Goal: Obtain resource: Obtain resource

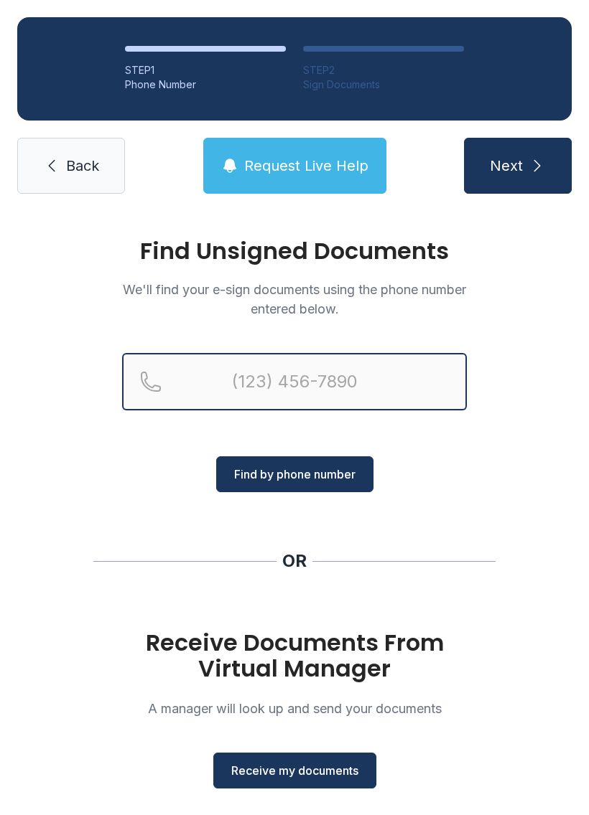
click at [393, 404] on input "Reservation phone number" at bounding box center [294, 381] width 345 height 57
type input "[PHONE_NUMBER]"
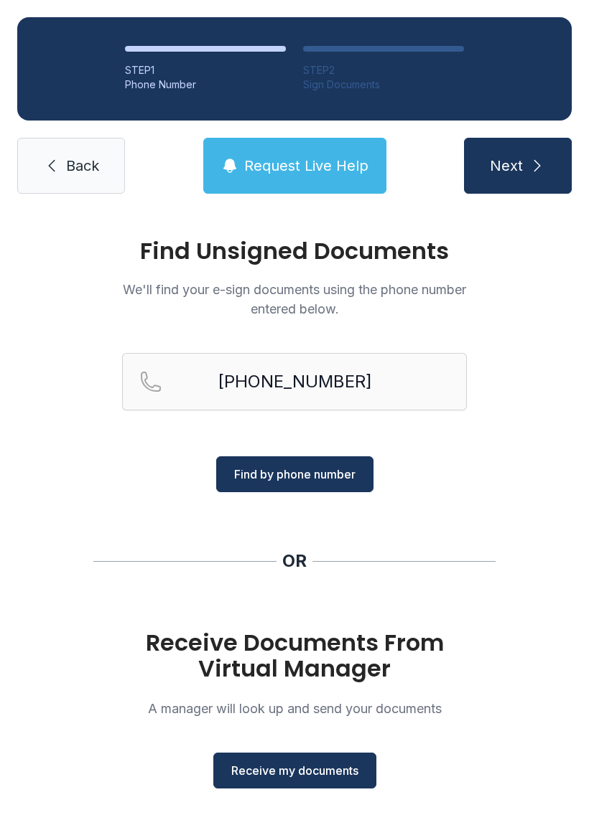
click at [342, 472] on span "Find by phone number" at bounding box center [294, 474] width 121 height 17
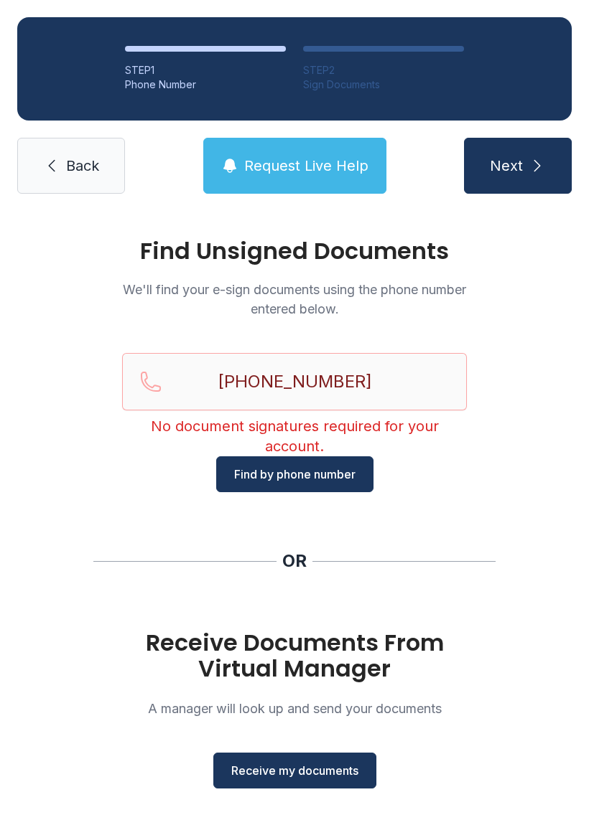
click at [259, 151] on button "Request Live Help" at bounding box center [294, 166] width 183 height 56
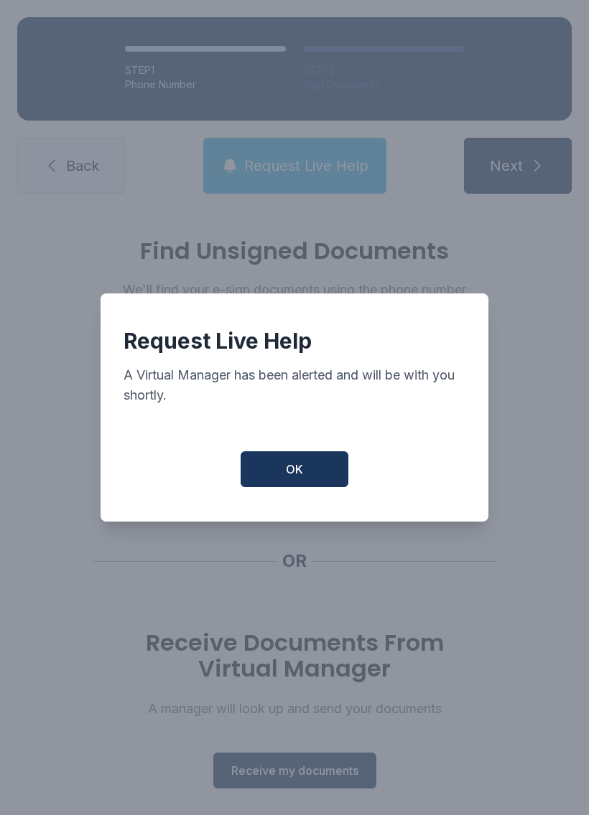
click at [280, 484] on button "OK" at bounding box center [294, 469] width 108 height 36
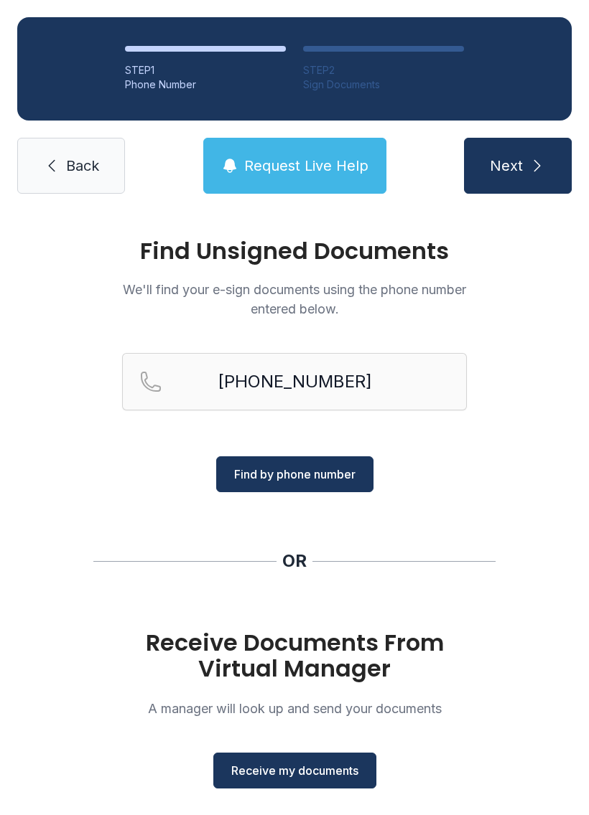
click at [279, 483] on button "OK" at bounding box center [294, 466] width 103 height 34
click at [280, 168] on span "Request Live Help" at bounding box center [306, 166] width 124 height 20
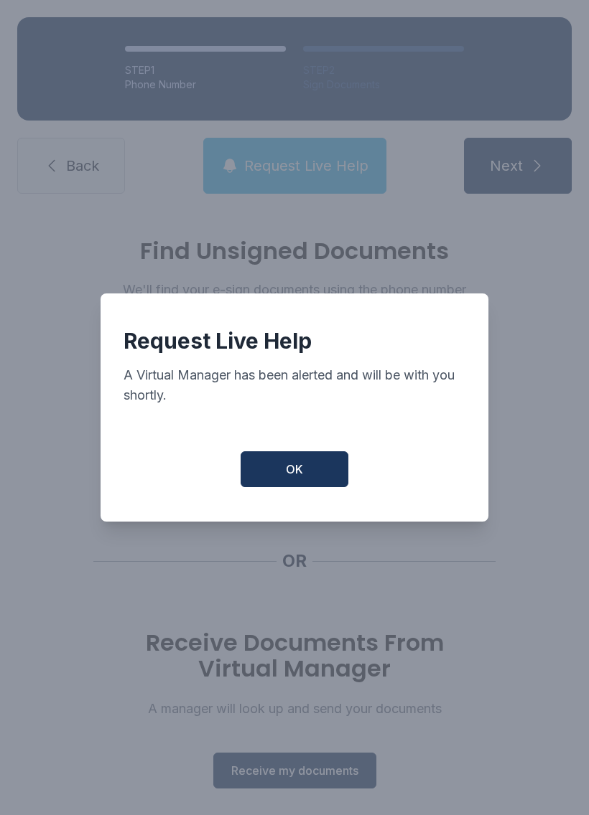
click at [288, 472] on span "OK" at bounding box center [294, 469] width 17 height 17
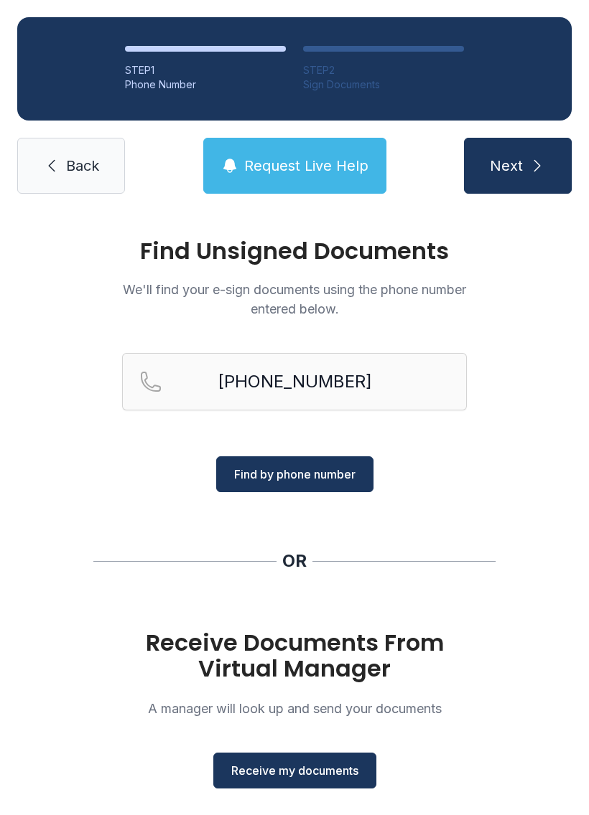
click at [324, 774] on span "Receive my documents" at bounding box center [294, 770] width 127 height 17
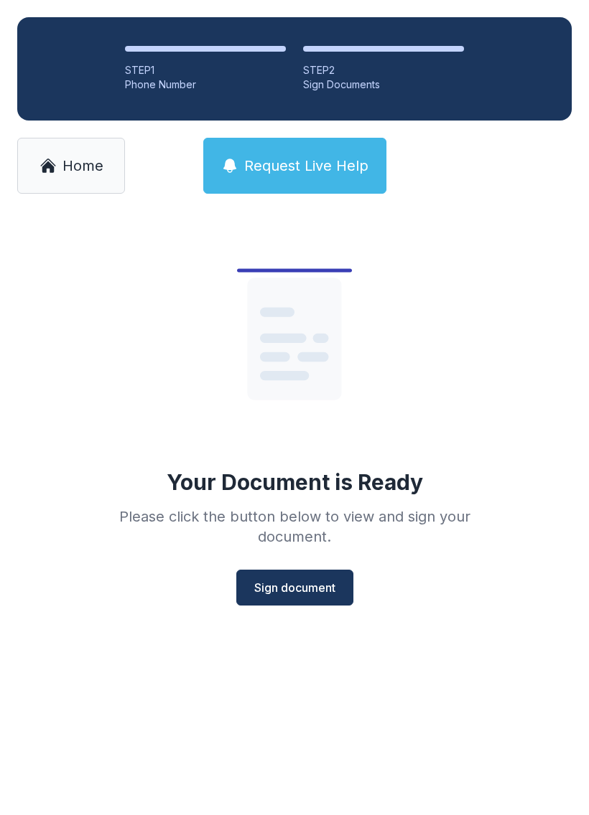
click at [283, 583] on span "Sign document" at bounding box center [294, 587] width 81 height 17
